Goal: Information Seeking & Learning: Learn about a topic

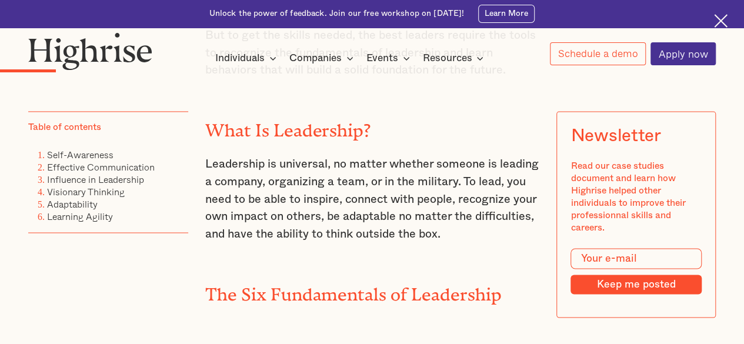
scroll to position [819, 0]
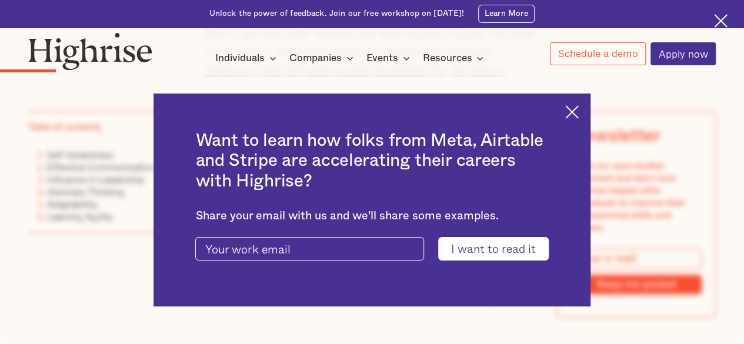
click at [578, 113] on img at bounding box center [572, 112] width 14 height 14
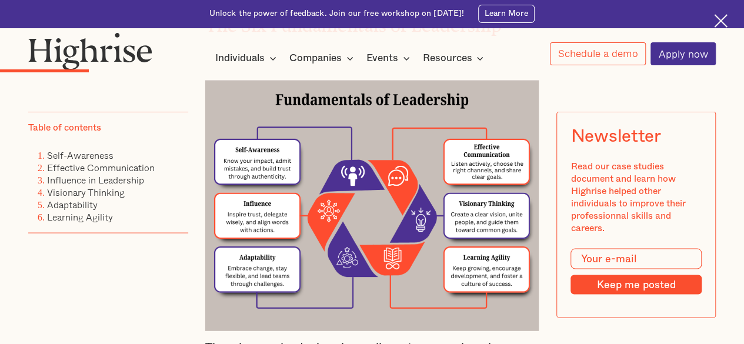
scroll to position [1087, 0]
drag, startPoint x: 189, startPoint y: 96, endPoint x: 194, endPoint y: 99, distance: 6.1
drag, startPoint x: 368, startPoint y: 210, endPoint x: 288, endPoint y: 175, distance: 87.4
click at [288, 175] on img at bounding box center [372, 204] width 334 height 250
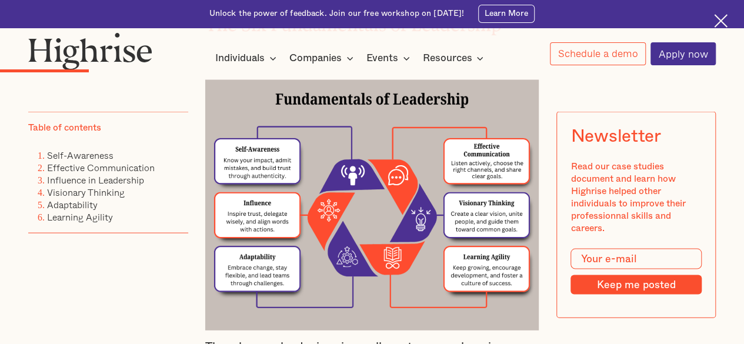
click at [379, 186] on img at bounding box center [372, 204] width 334 height 250
click at [400, 185] on img at bounding box center [372, 204] width 334 height 250
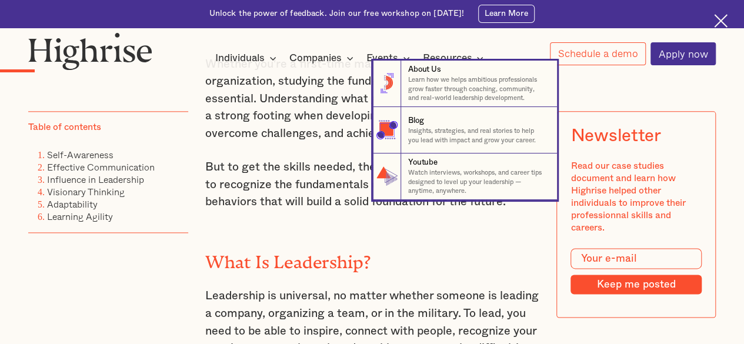
scroll to position [667, 0]
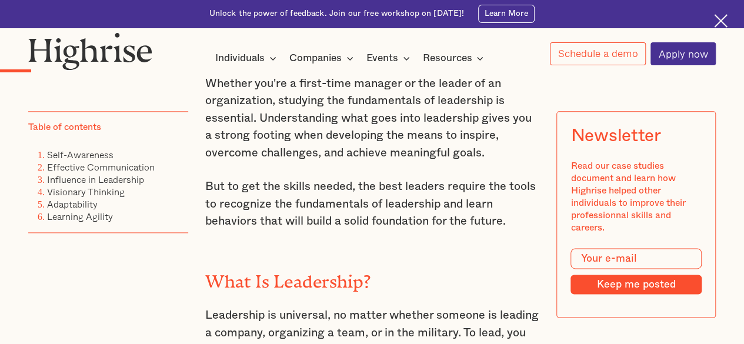
click at [250, 209] on p "But to get the skills needed, the best leaders require the tools to recognize t…" at bounding box center [372, 204] width 334 height 52
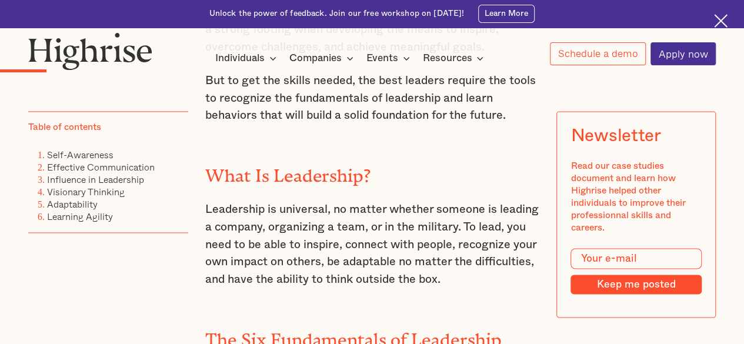
scroll to position [786, 0]
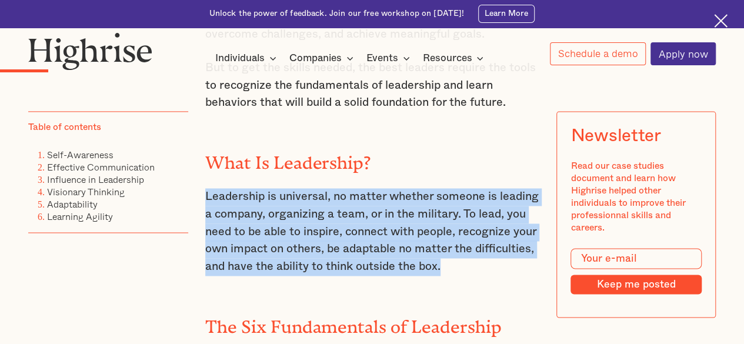
drag, startPoint x: 455, startPoint y: 282, endPoint x: 204, endPoint y: 208, distance: 261.5
click at [205, 208] on p "Leadership is universal, no matter whether someone is leading a company, organi…" at bounding box center [372, 231] width 334 height 87
copy p "Leadership is universal, no matter whether someone is leading a company, organi…"
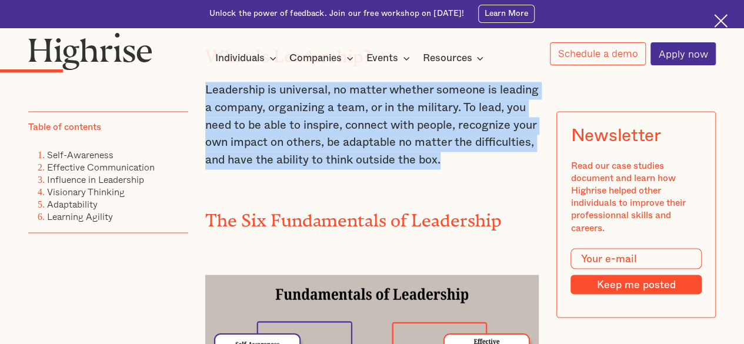
scroll to position [900, 0]
